Goal: Find specific page/section: Find specific page/section

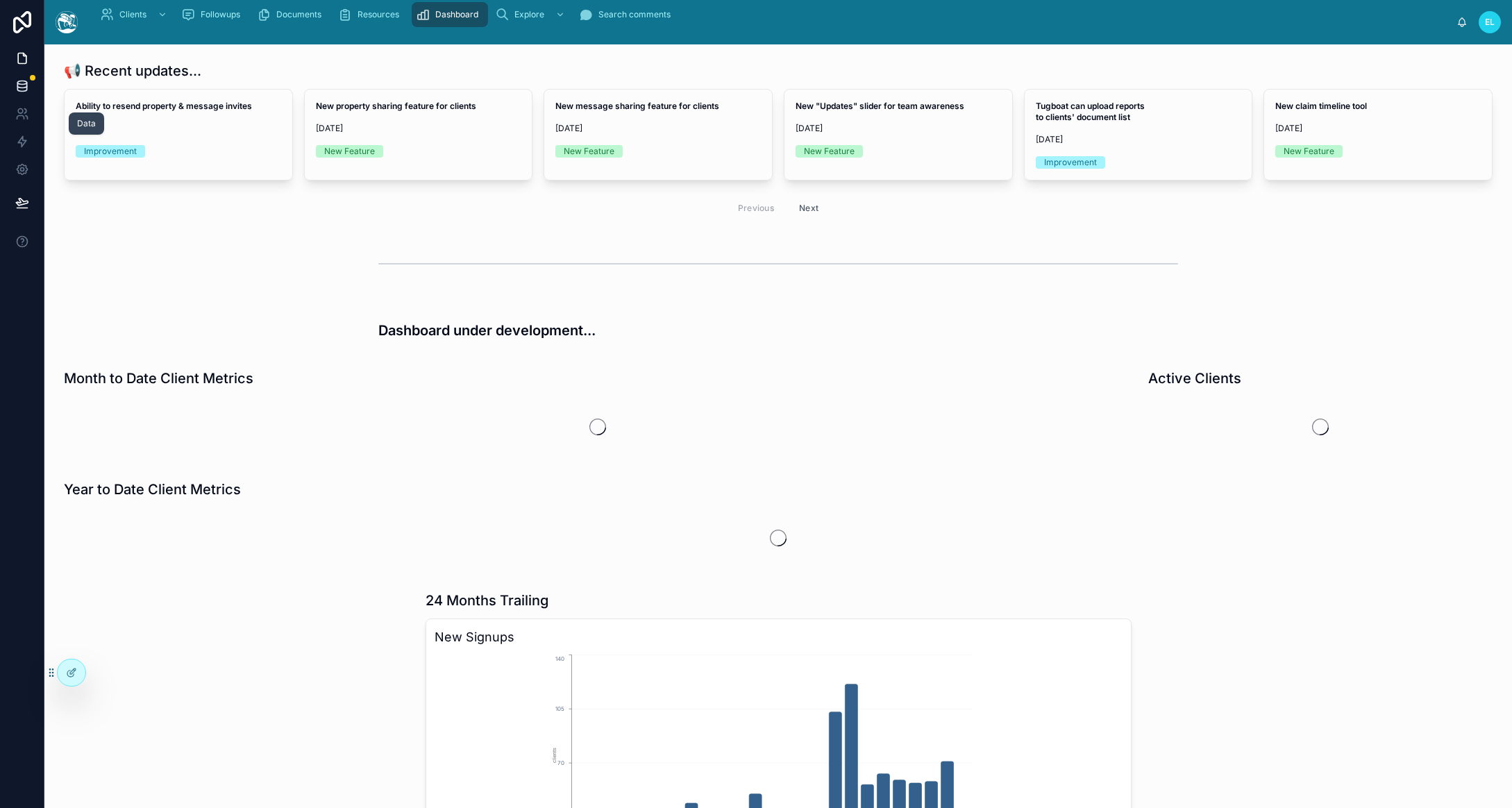
click at [29, 93] on icon at bounding box center [22, 86] width 14 height 14
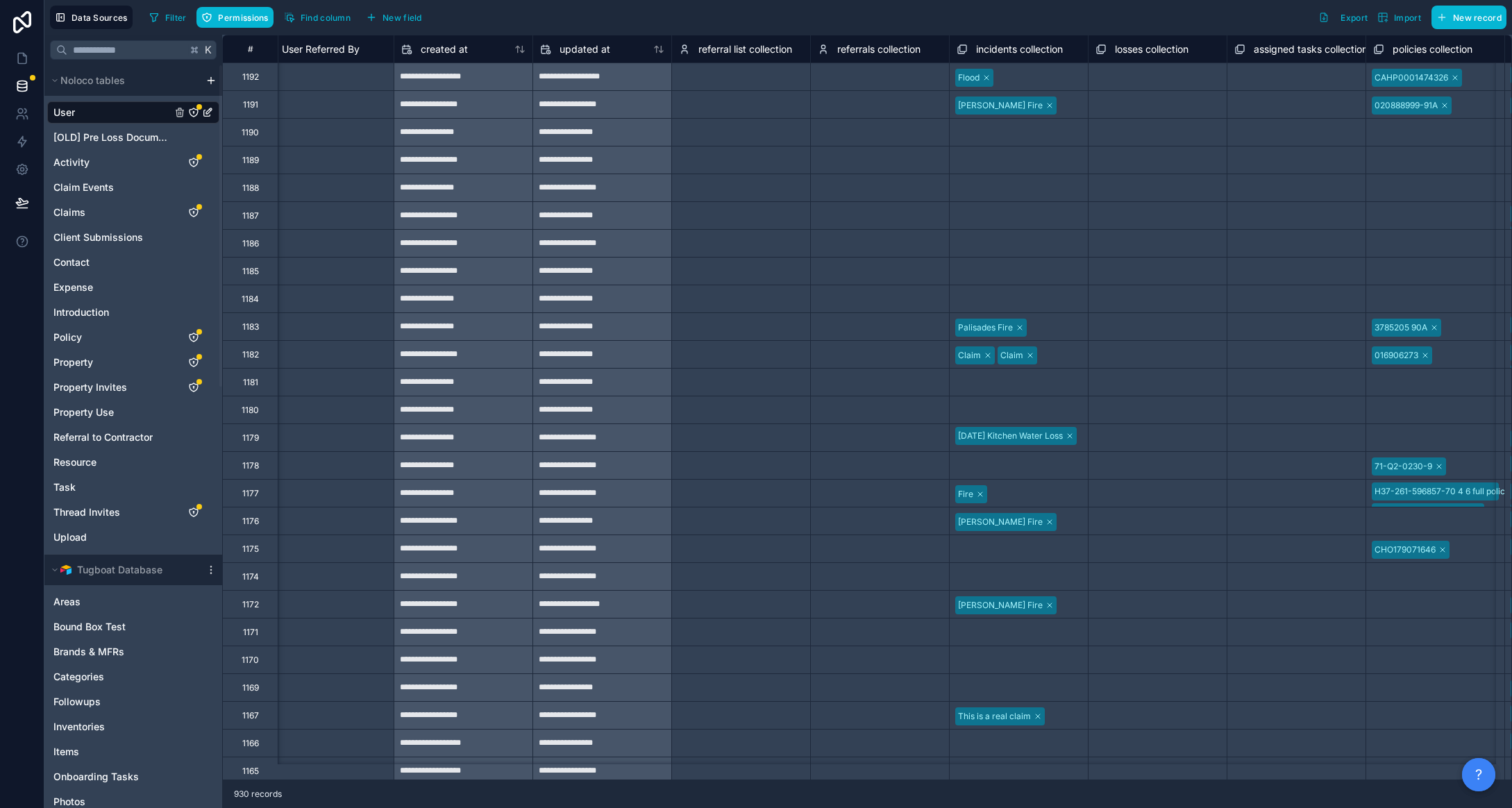
scroll to position [0, 9470]
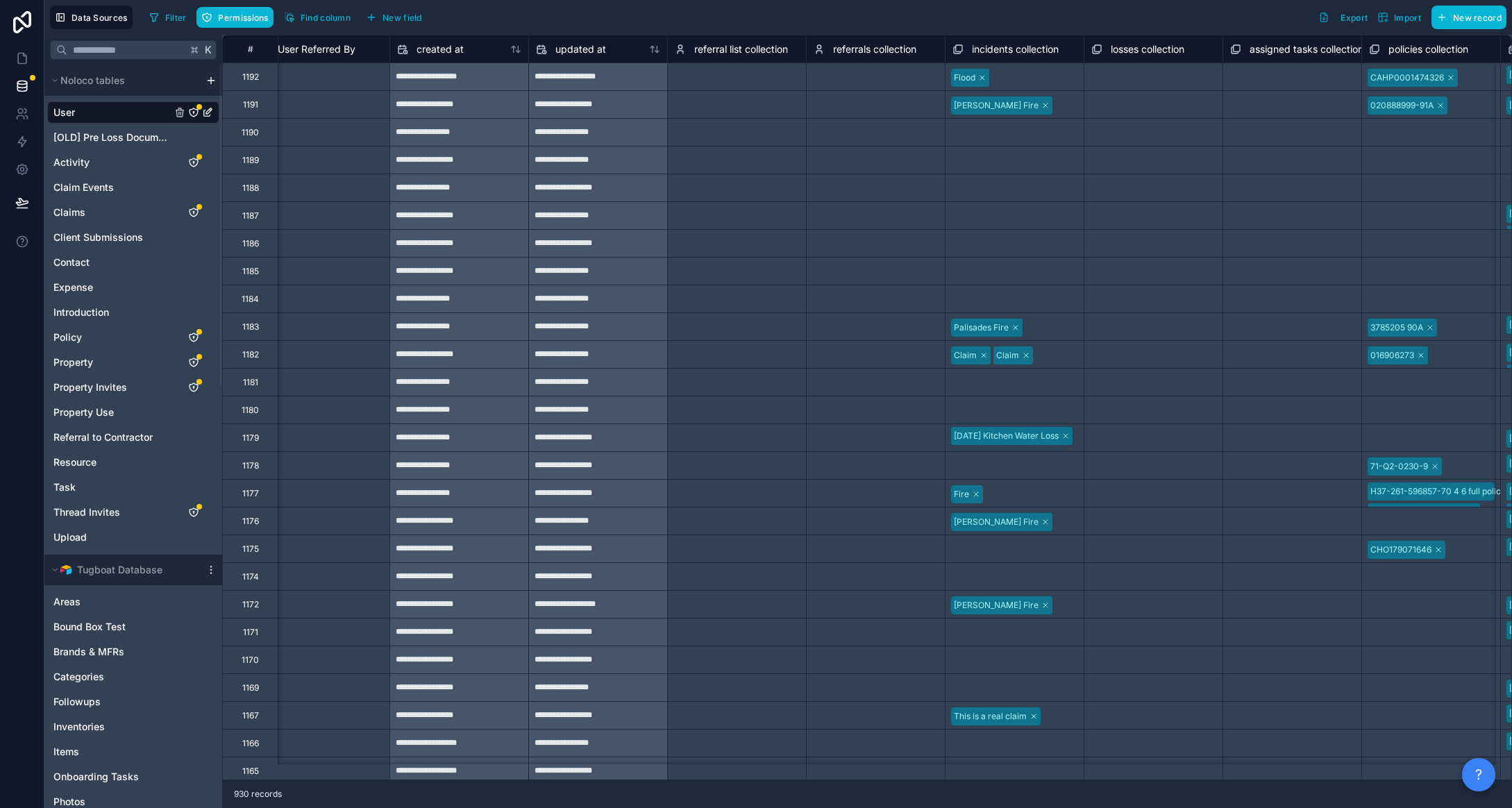
drag, startPoint x: 1061, startPoint y: 215, endPoint x: 1039, endPoint y: 168, distance: 51.9
click at [1060, 199] on div "Select a incidents collection" at bounding box center [1014, 188] width 138 height 21
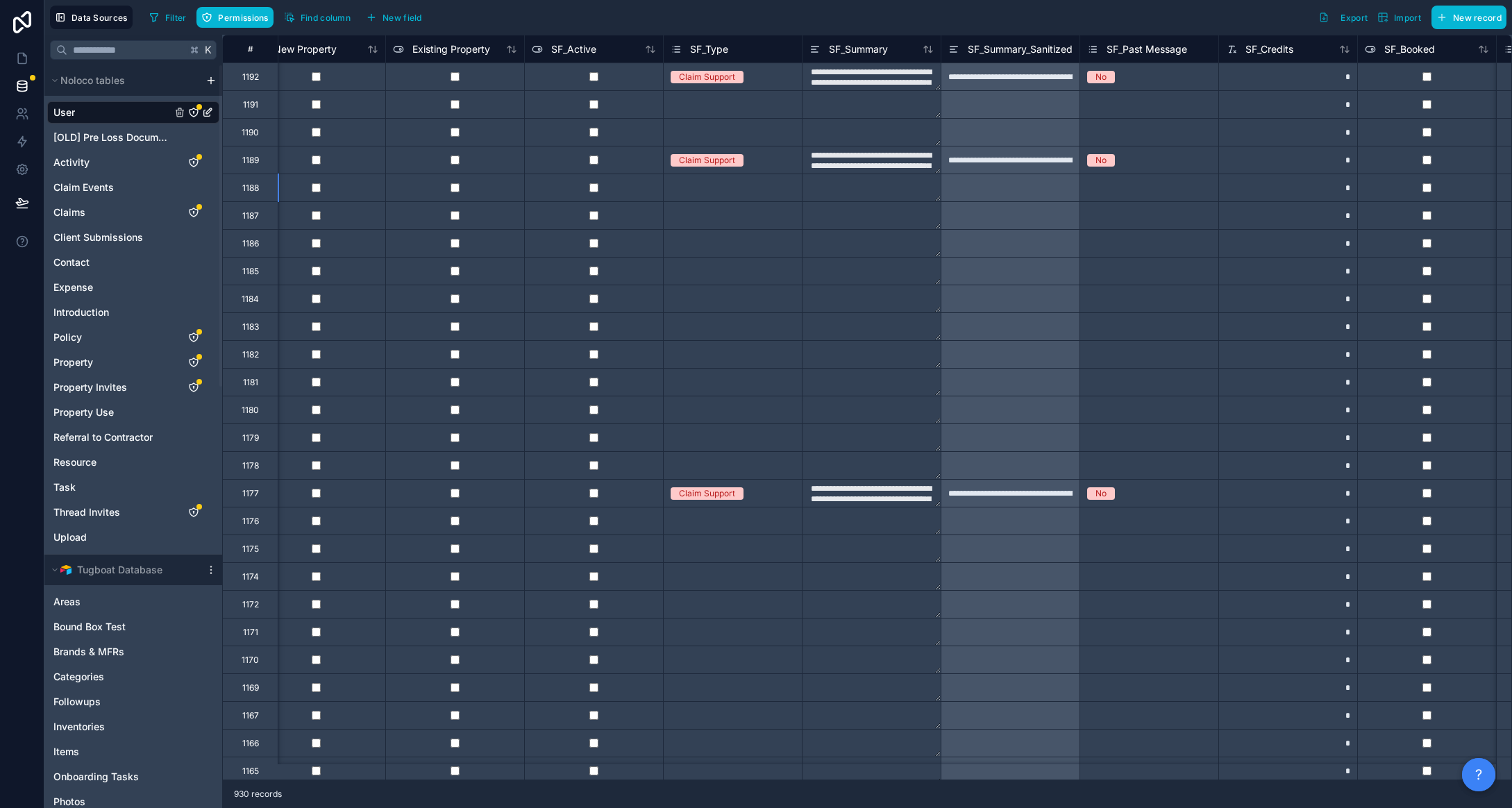
scroll to position [0, 4930]
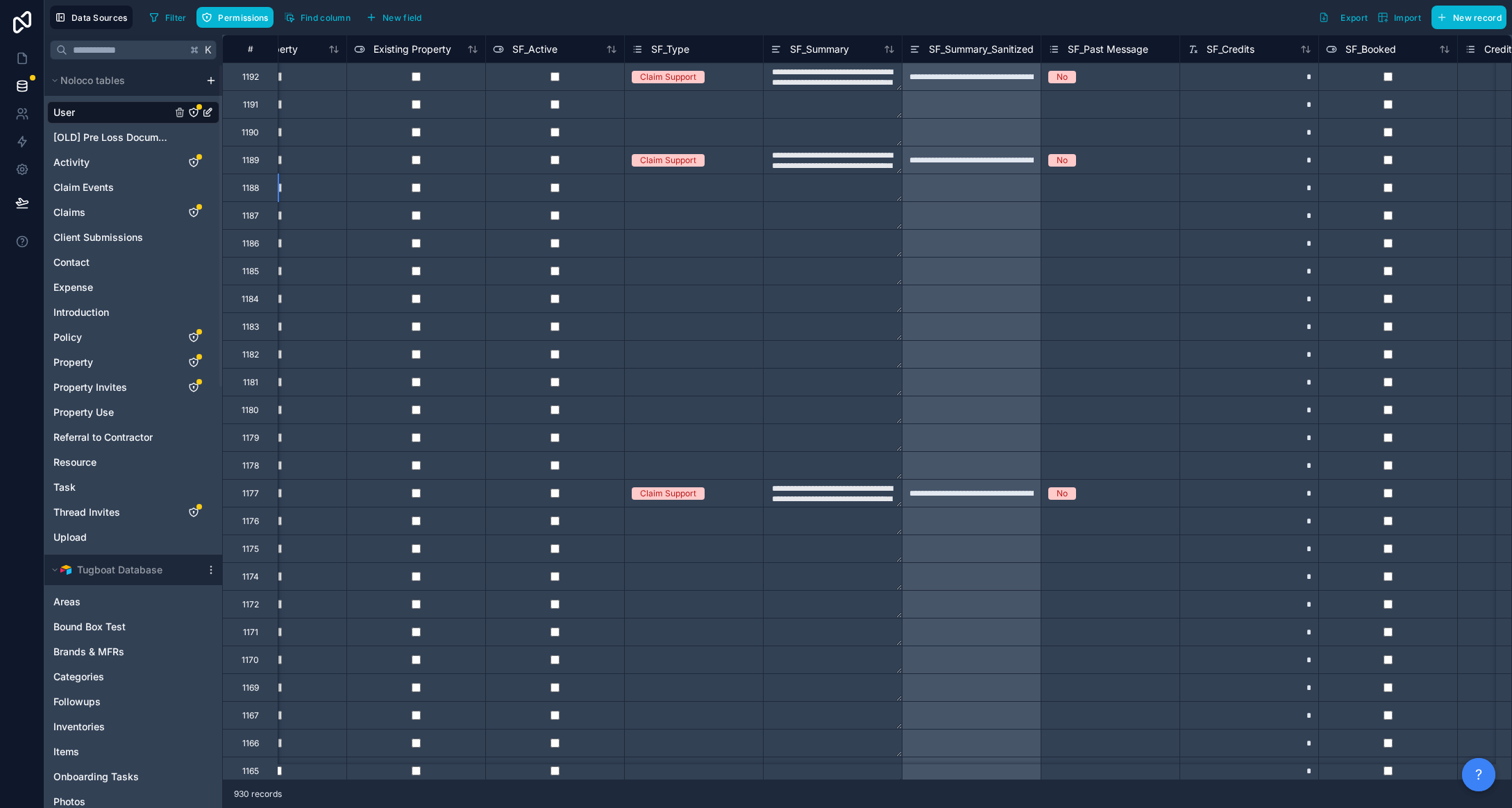
click at [902, 173] on textarea "**********" at bounding box center [832, 159] width 138 height 27
click at [1037, 202] on div at bounding box center [972, 187] width 139 height 28
click at [902, 202] on textarea at bounding box center [832, 187] width 138 height 27
click at [902, 506] on textarea "**********" at bounding box center [832, 492] width 138 height 27
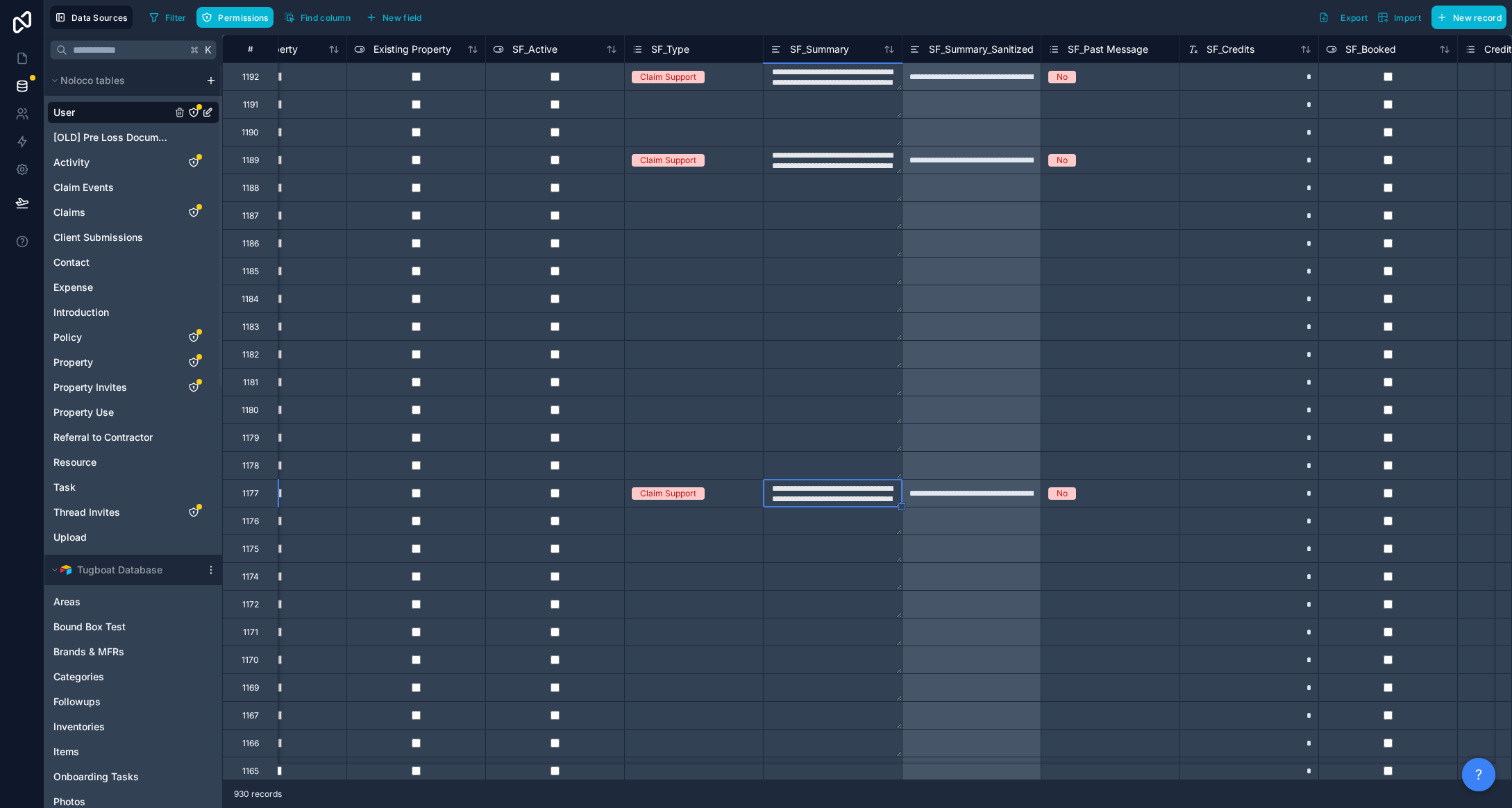
click at [902, 506] on textarea "**********" at bounding box center [832, 492] width 138 height 27
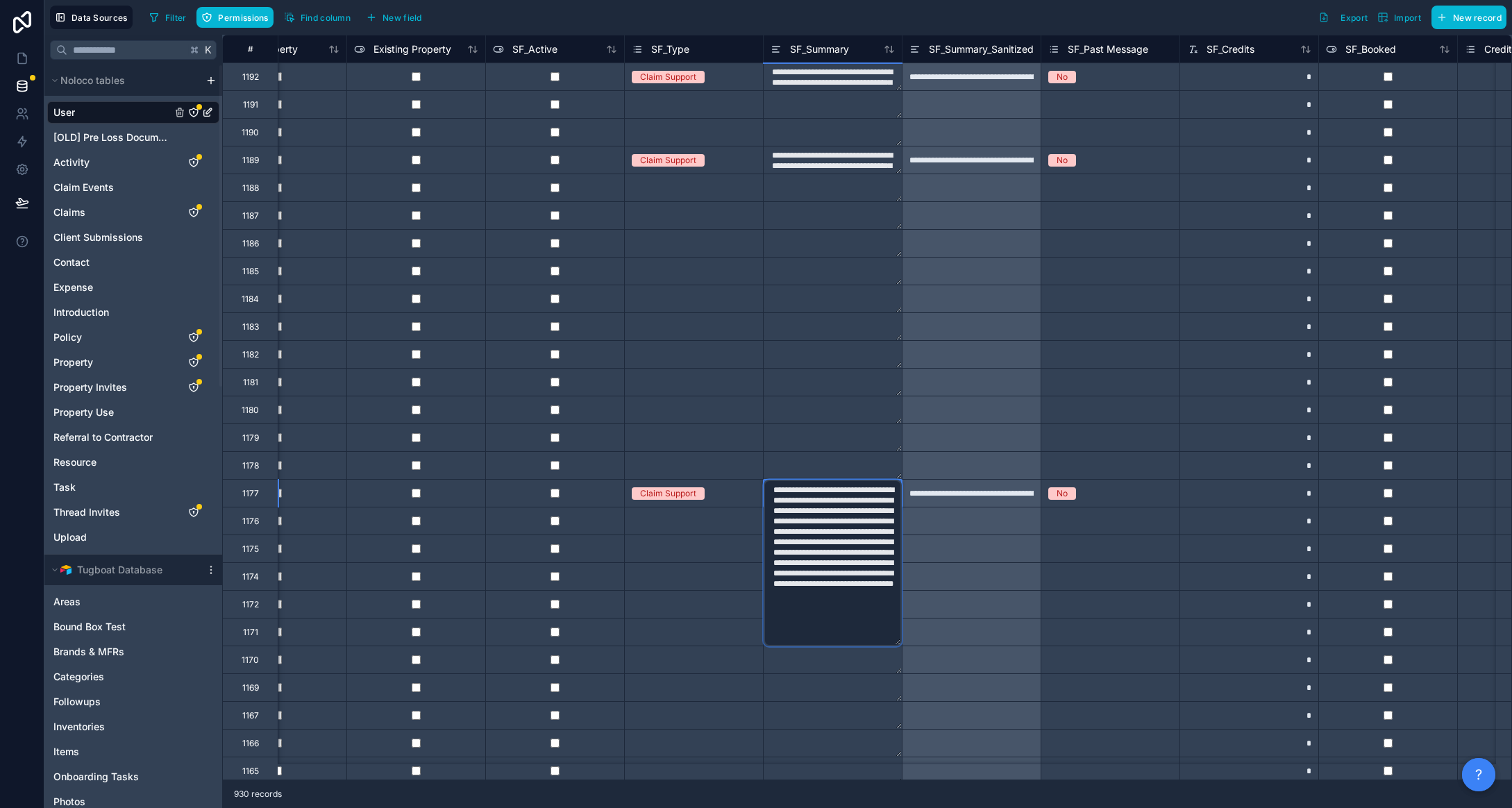
click at [1041, 443] on div at bounding box center [972, 437] width 139 height 28
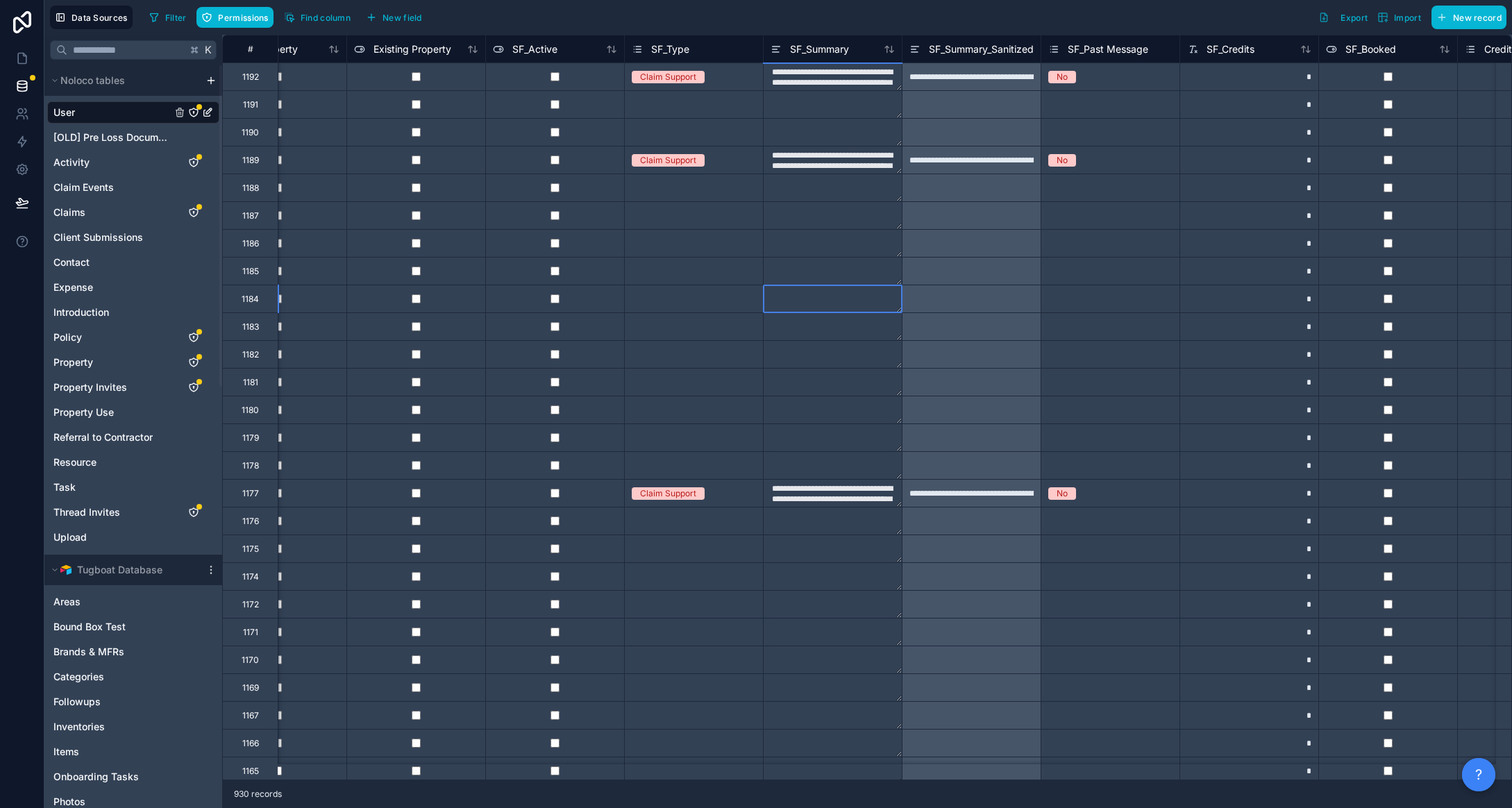
click at [902, 312] on textarea at bounding box center [832, 299] width 138 height 27
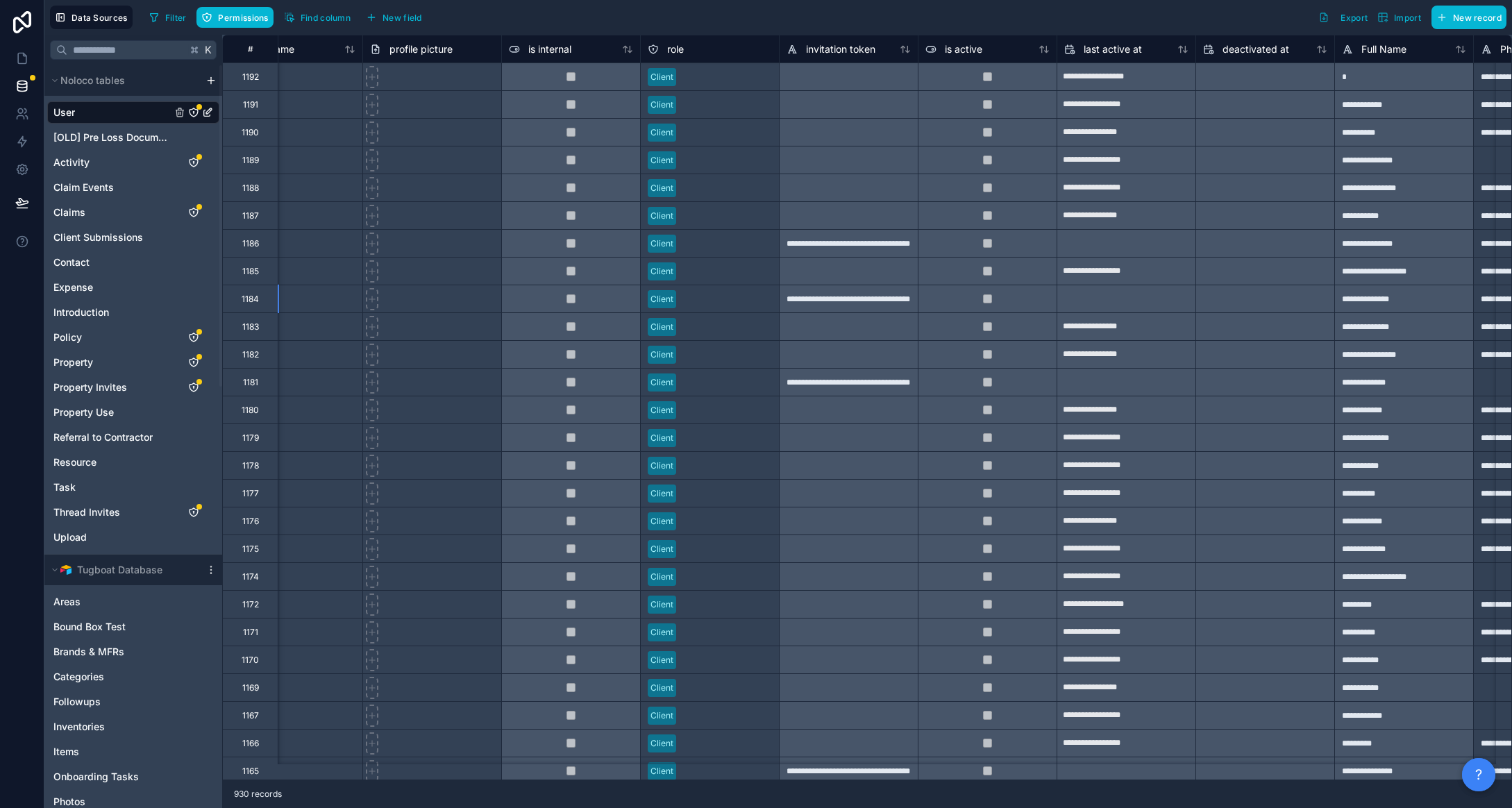
scroll to position [0, 331]
click at [29, 65] on icon at bounding box center [22, 58] width 14 height 14
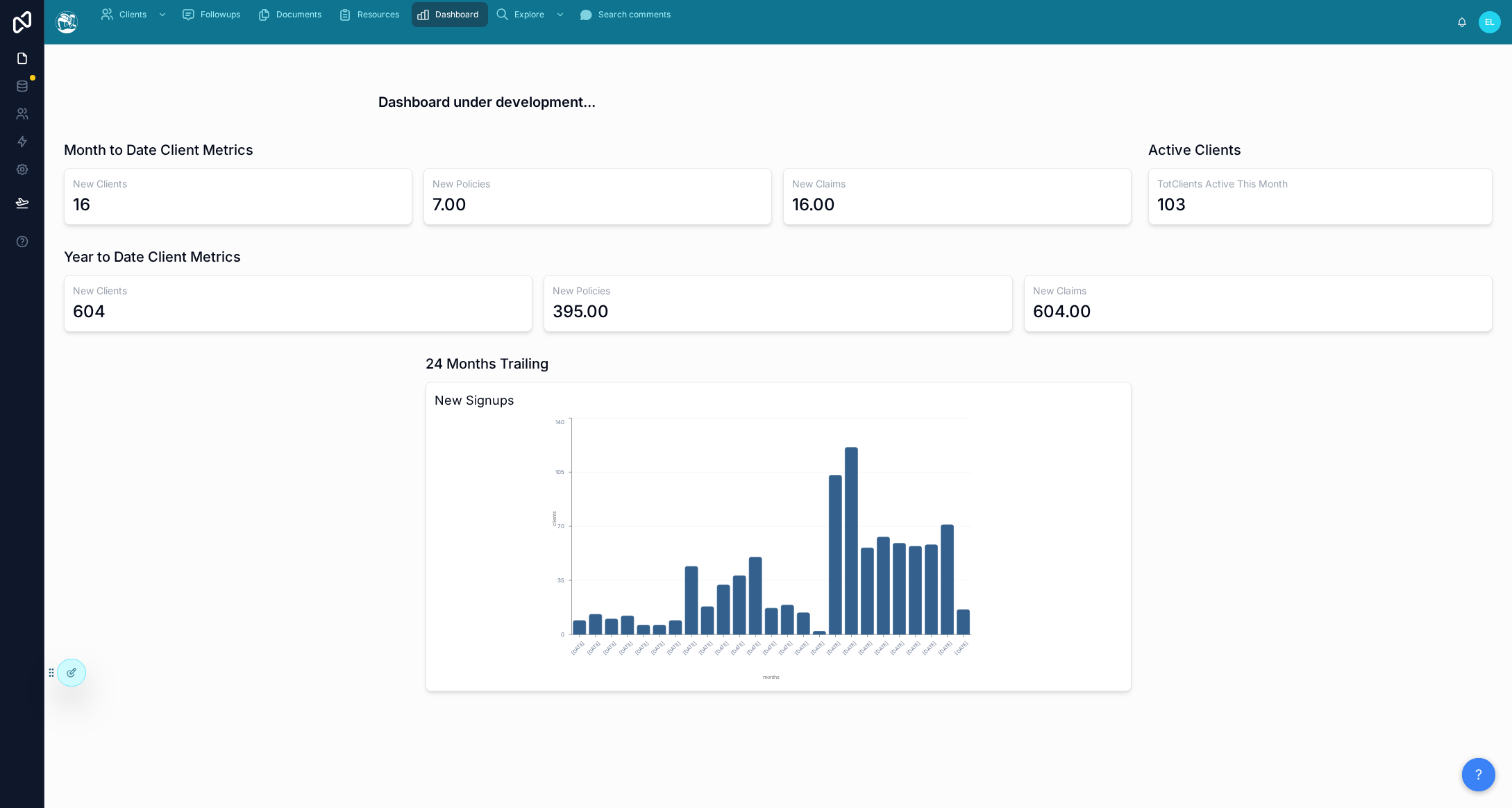
scroll to position [670, 0]
click at [1130, 520] on div "24 Months Trailing New Signups [DATE] [DATE] [DATE] [DATE] [DATE] [DATE] [DATE]…" at bounding box center [778, 523] width 723 height 349
